Goal: Find contact information: Find contact information

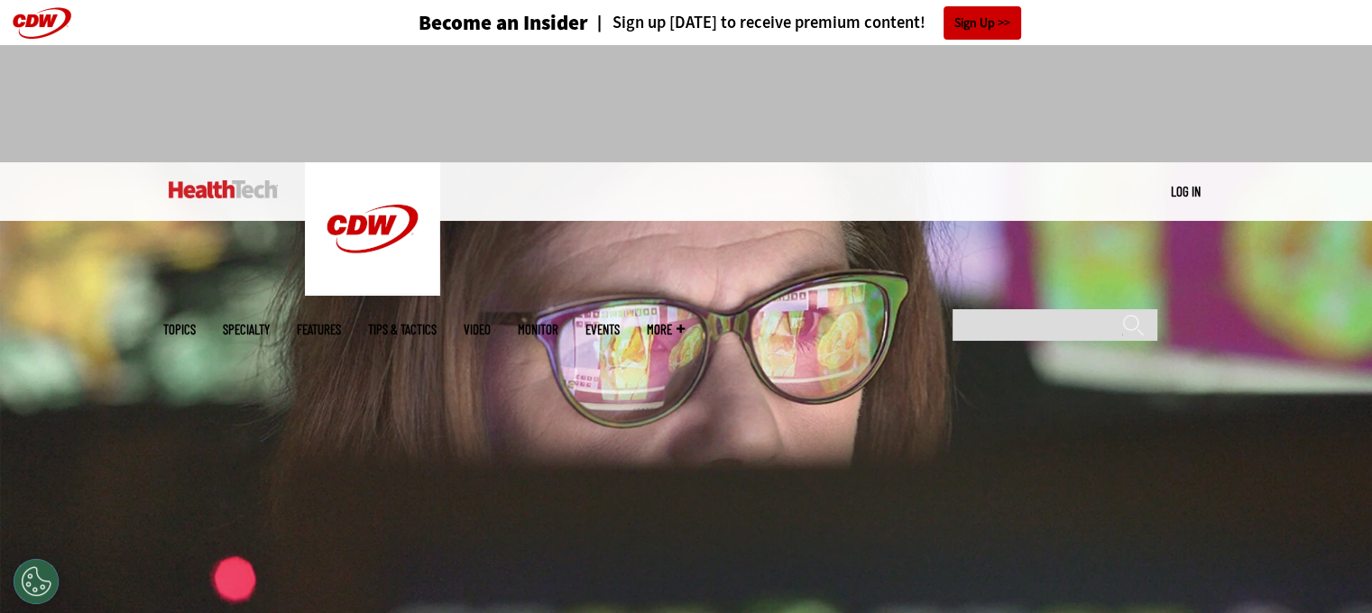
scroll to position [25, 0]
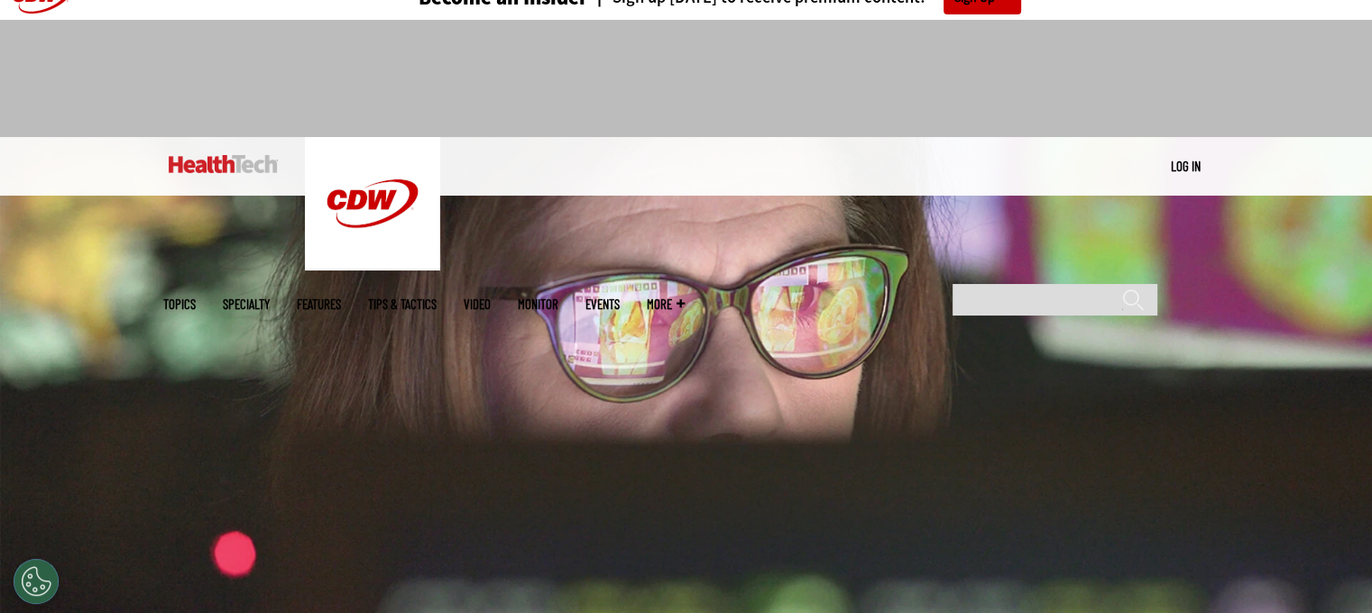
click at [620, 298] on link "Events" at bounding box center [602, 305] width 34 height 14
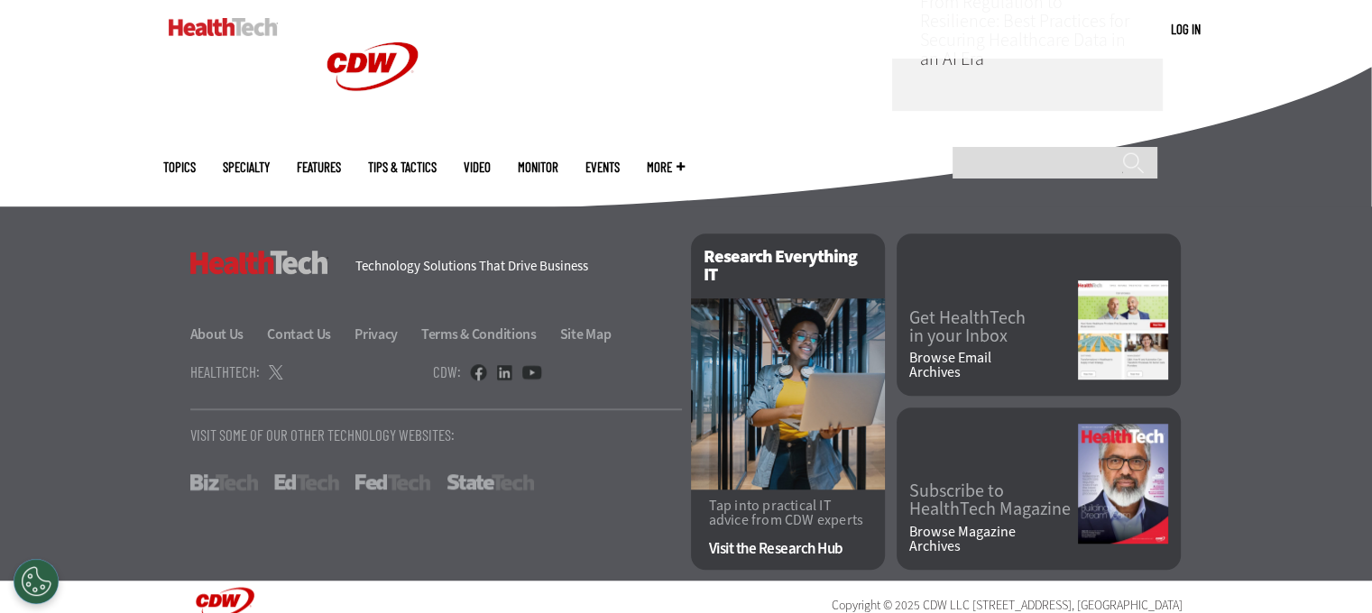
scroll to position [1239, 0]
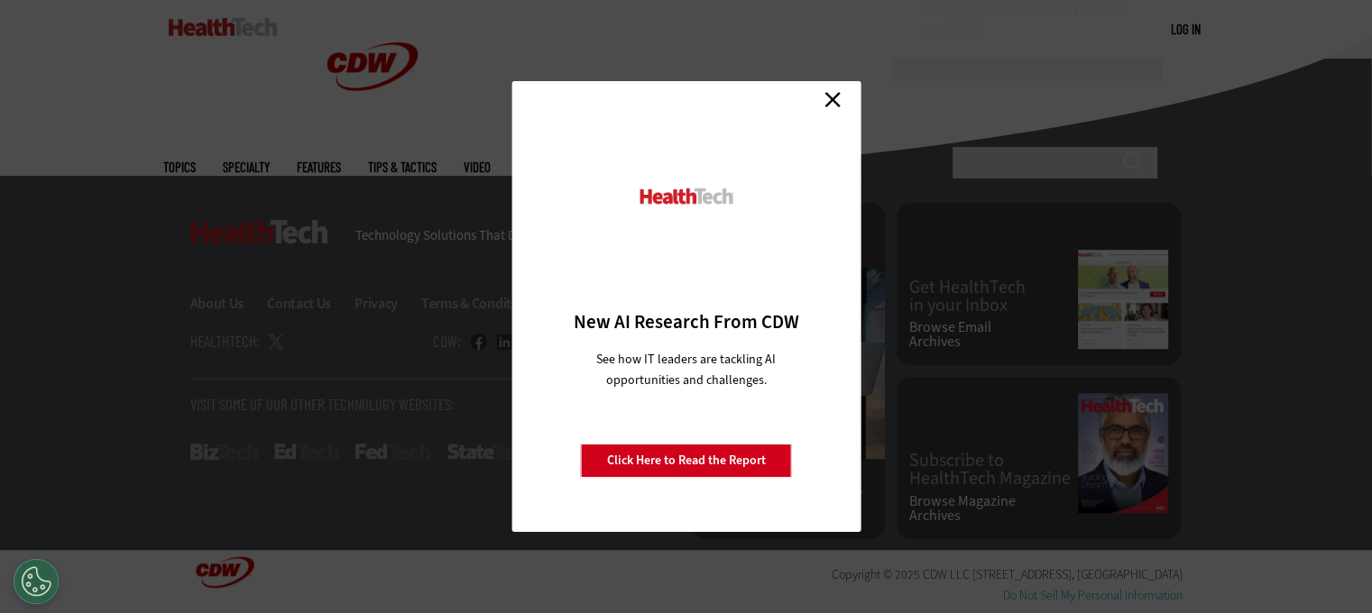
click at [829, 93] on link "Close" at bounding box center [832, 99] width 27 height 27
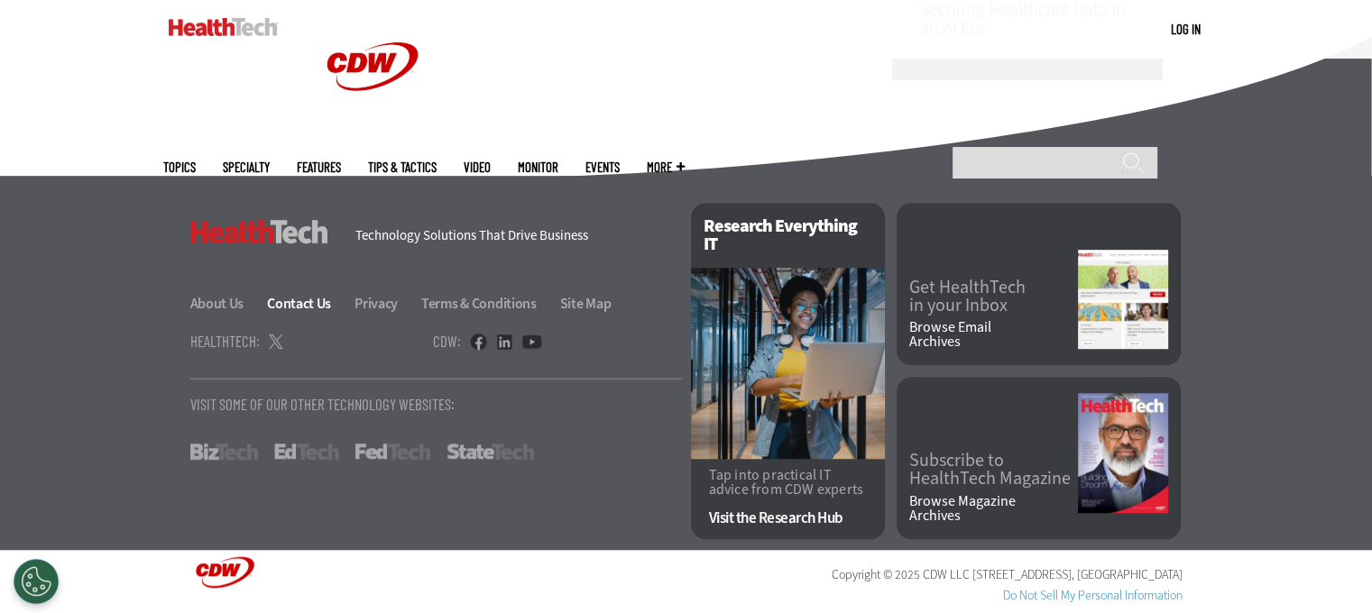
click at [296, 309] on link "Contact Us" at bounding box center [309, 303] width 85 height 19
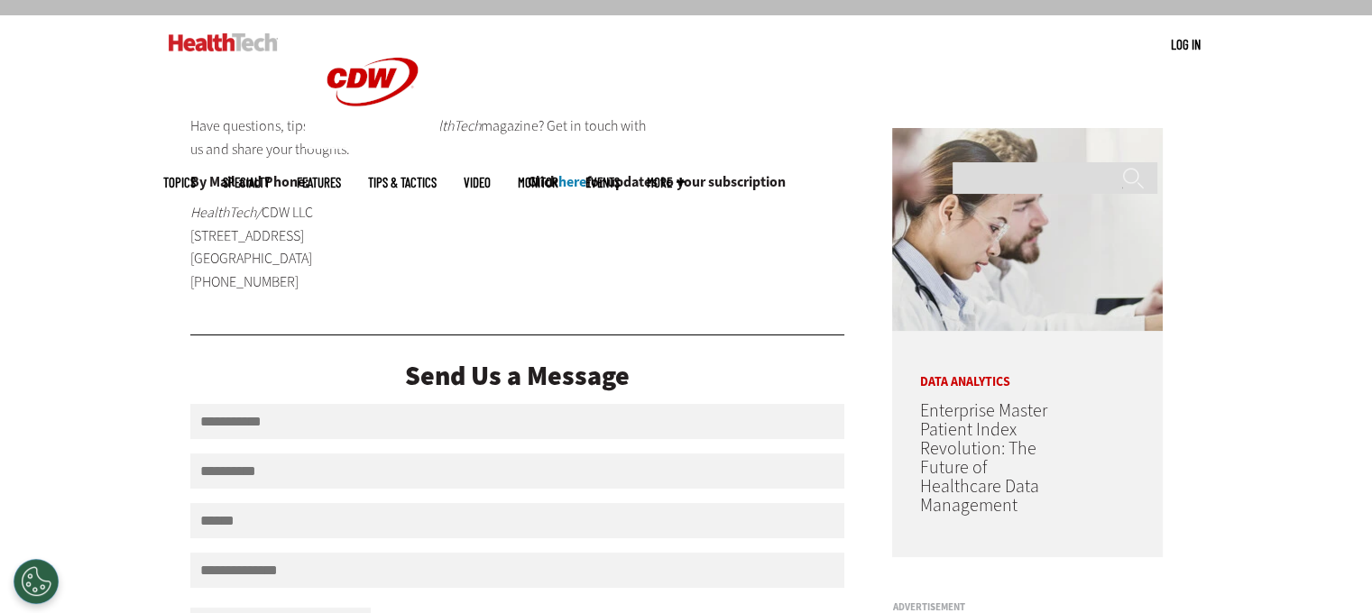
scroll to position [146, 0]
click at [238, 284] on p "HealthTech/ CDW LLC 230 N. Milwaukee Avenue Vernon Hills, IL 60601 (847) 465-60…" at bounding box center [301, 248] width 222 height 92
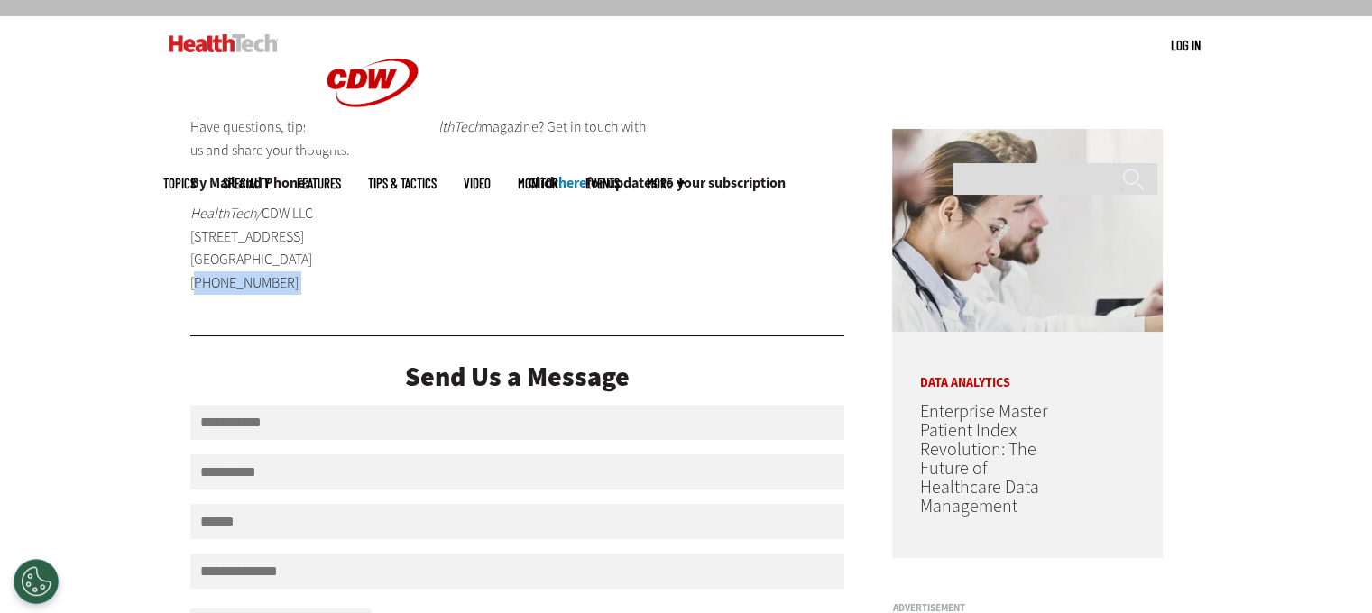
copy div "(847) 465-6000"
